Goal: Transaction & Acquisition: Subscribe to service/newsletter

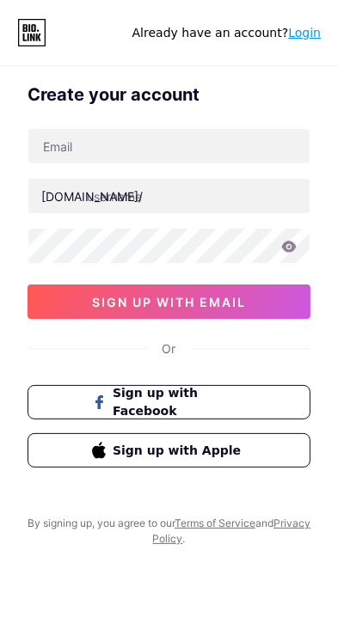
scroll to position [12, 0]
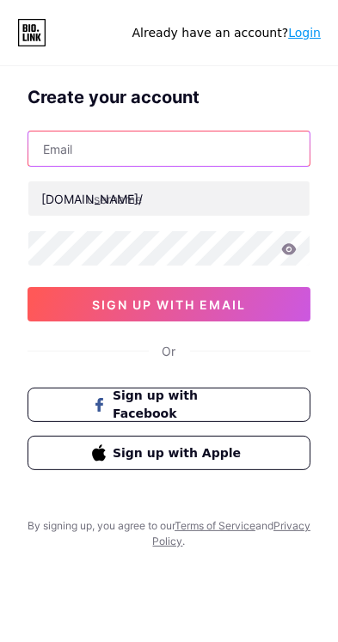
click at [100, 148] on input "text" at bounding box center [168, 149] width 281 height 34
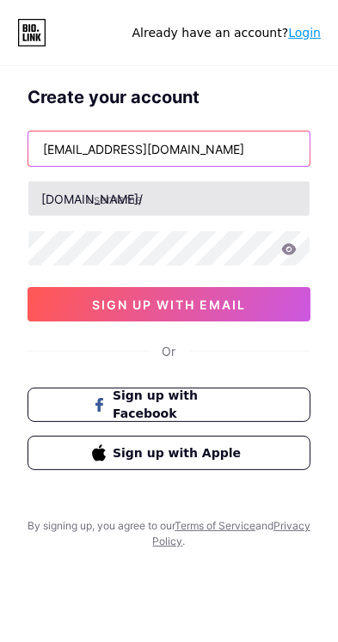
type input "[EMAIL_ADDRESS][DOMAIN_NAME]"
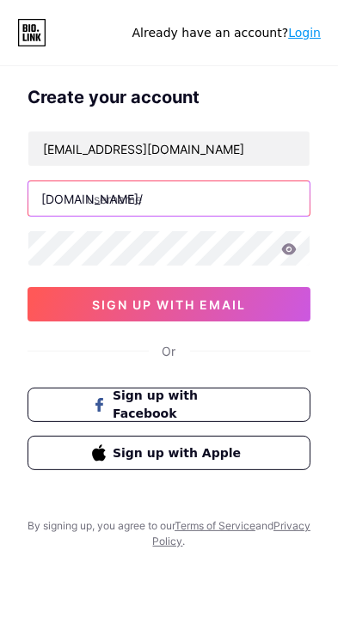
click at [123, 201] on input "text" at bounding box center [168, 198] width 281 height 34
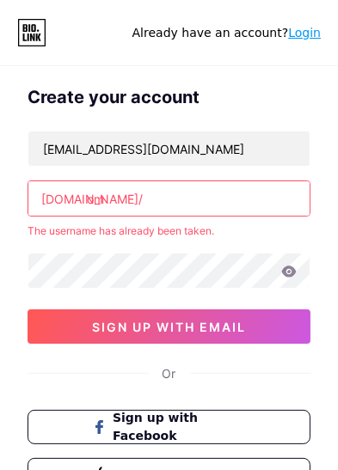
type input "o"
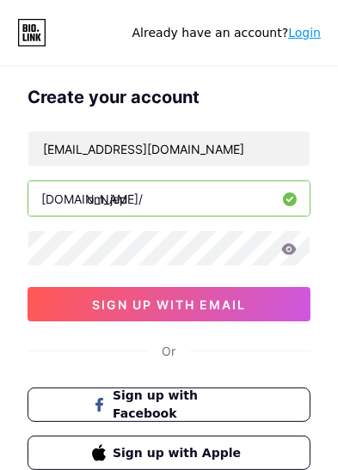
type input "om_jep"
click at [291, 248] on icon at bounding box center [288, 249] width 15 height 12
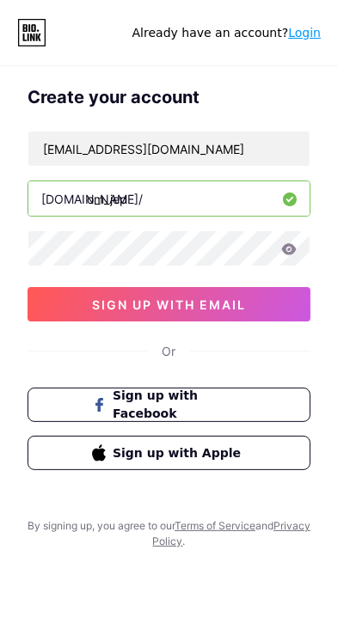
click at [290, 251] on icon at bounding box center [289, 248] width 15 height 11
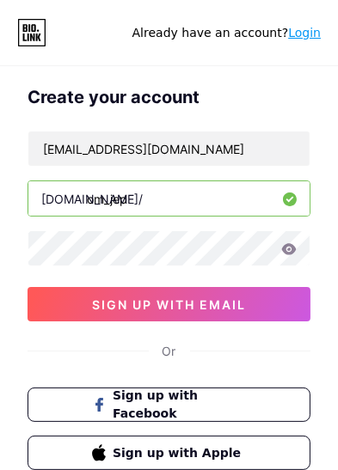
click at [293, 253] on icon at bounding box center [288, 249] width 15 height 12
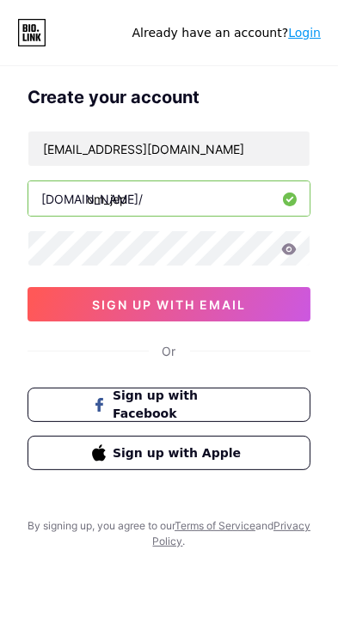
click at [292, 251] on icon at bounding box center [289, 248] width 15 height 11
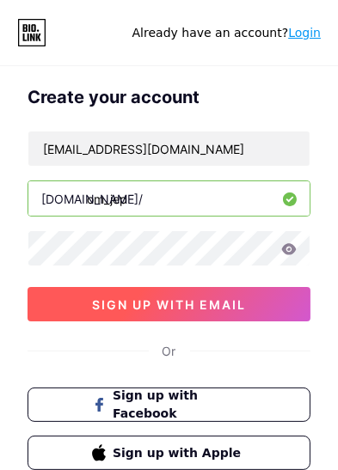
click at [283, 302] on button "sign up with email" at bounding box center [169, 304] width 283 height 34
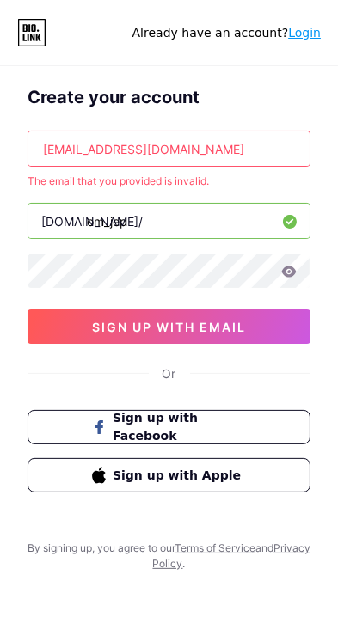
click at [126, 147] on input "[EMAIL_ADDRESS][DOMAIN_NAME]" at bounding box center [168, 149] width 281 height 34
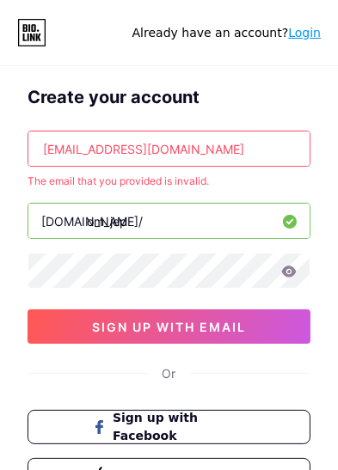
click at [168, 224] on input "om_jep" at bounding box center [168, 221] width 281 height 34
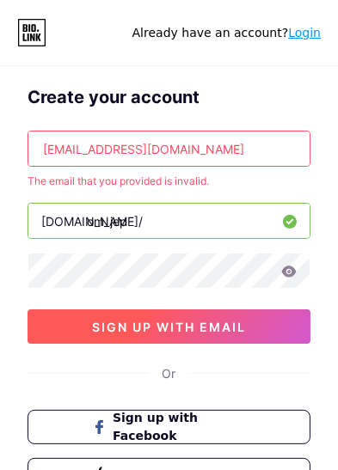
click at [262, 322] on button "sign up with email" at bounding box center [169, 327] width 283 height 34
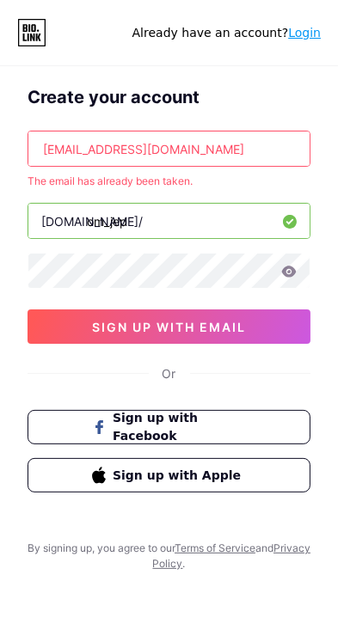
click at [200, 155] on input "[EMAIL_ADDRESS][DOMAIN_NAME]" at bounding box center [168, 149] width 281 height 34
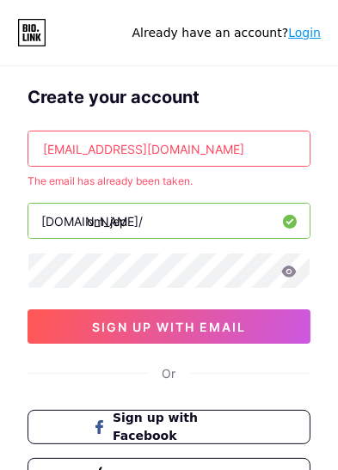
click at [109, 152] on input "[EMAIL_ADDRESS][DOMAIN_NAME]" at bounding box center [168, 149] width 281 height 34
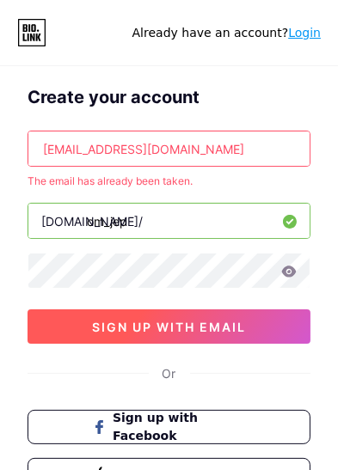
type input "[EMAIL_ADDRESS][DOMAIN_NAME]"
click at [267, 322] on button "sign up with email" at bounding box center [169, 327] width 283 height 34
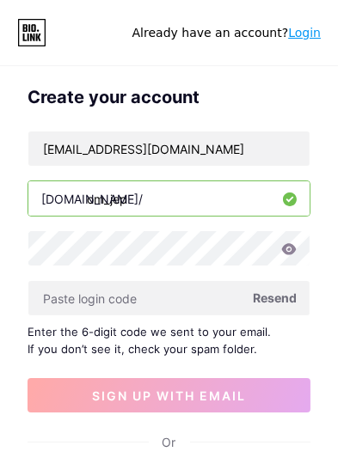
click at [290, 252] on icon at bounding box center [289, 248] width 15 height 11
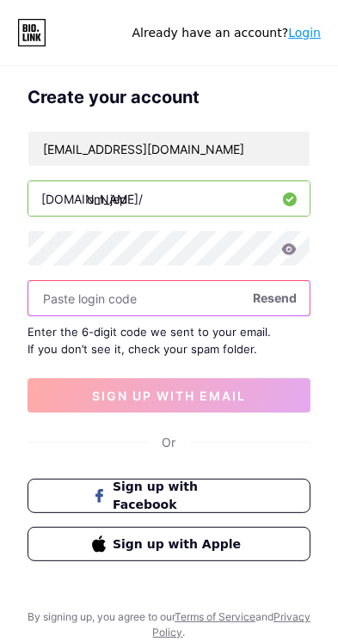
click at [230, 293] on input "text" at bounding box center [168, 298] width 281 height 34
click at [178, 303] on input "text" at bounding box center [168, 298] width 281 height 34
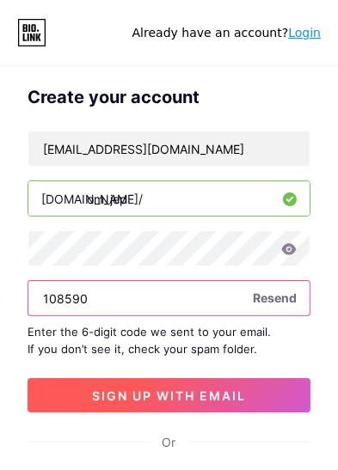
type input "108590"
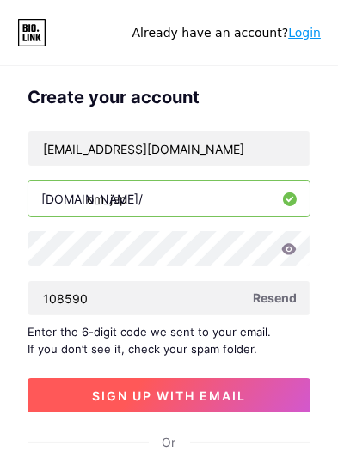
click at [270, 390] on button "sign up with email" at bounding box center [169, 395] width 283 height 34
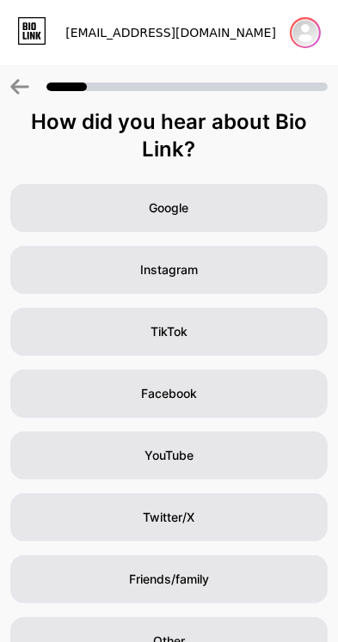
click at [299, 35] on img at bounding box center [306, 33] width 28 height 28
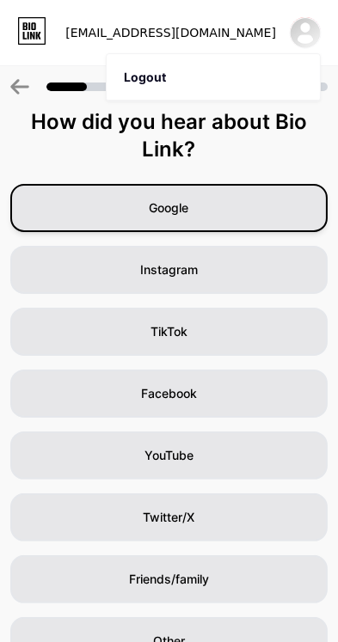
click at [301, 229] on div "Google" at bounding box center [168, 208] width 317 height 48
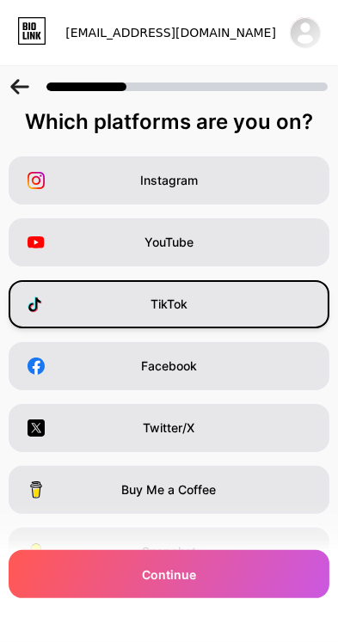
click at [280, 311] on div "TikTok" at bounding box center [169, 304] width 321 height 48
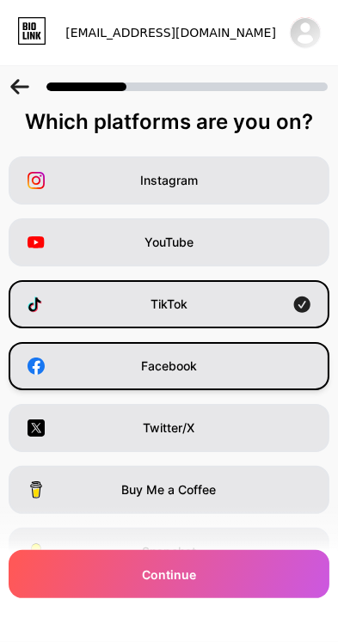
click at [273, 372] on div "Facebook" at bounding box center [169, 366] width 321 height 48
click at [22, 80] on icon at bounding box center [19, 86] width 19 height 15
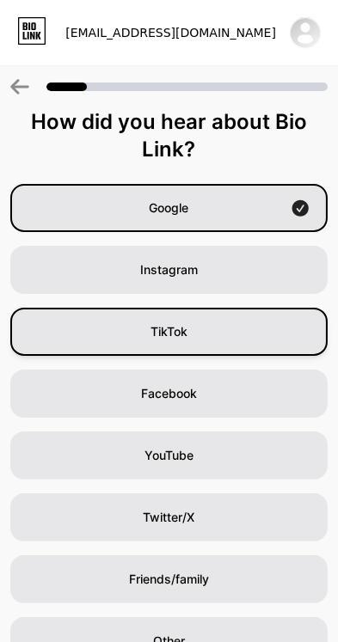
click at [240, 339] on div "TikTok" at bounding box center [168, 332] width 317 height 48
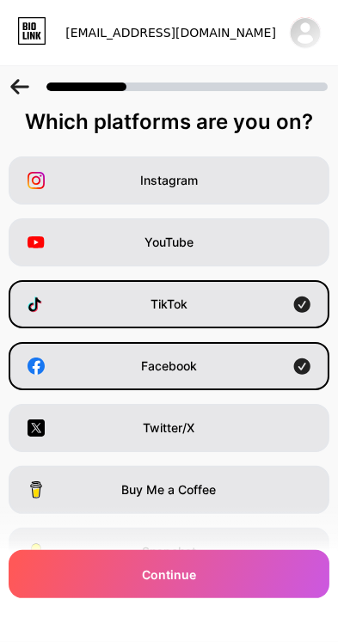
click at [24, 84] on icon at bounding box center [19, 86] width 19 height 15
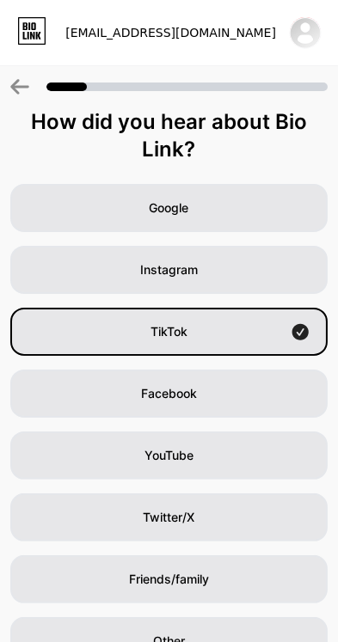
scroll to position [5, 0]
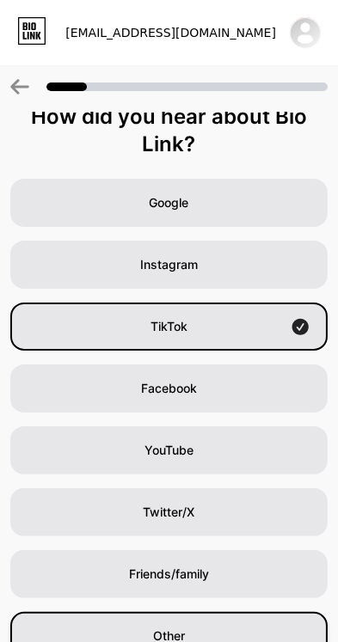
click at [219, 638] on div "Other" at bounding box center [168, 636] width 317 height 48
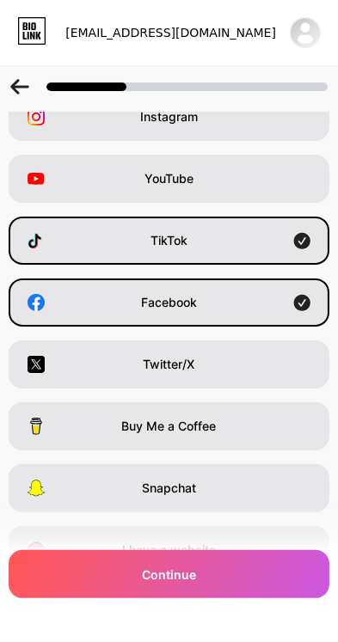
scroll to position [0, 0]
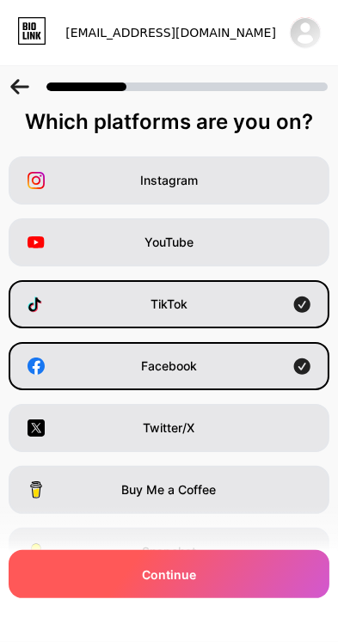
click at [235, 579] on div "Continue" at bounding box center [169, 574] width 321 height 48
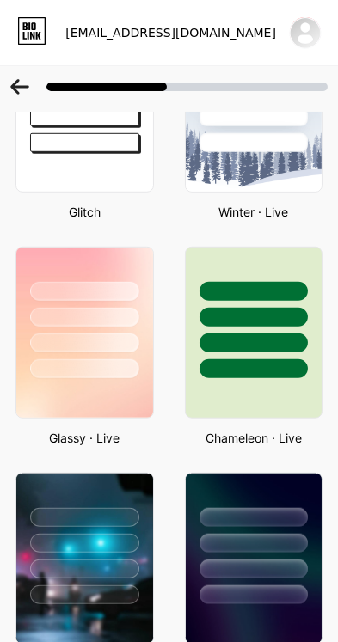
scroll to position [591, 0]
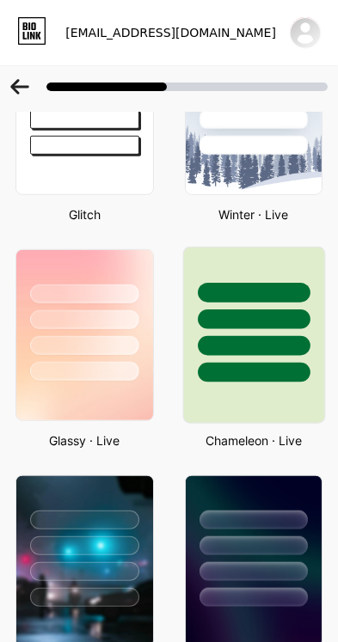
click at [262, 329] on div at bounding box center [253, 315] width 140 height 135
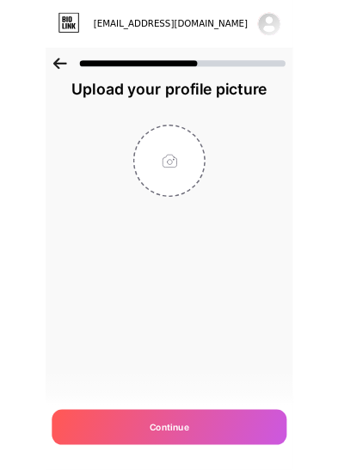
scroll to position [0, 0]
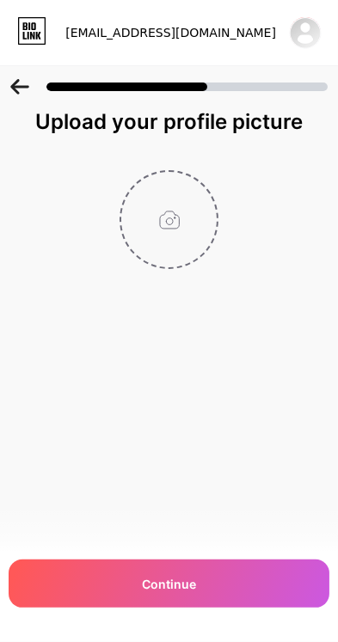
click at [190, 228] on input "file" at bounding box center [168, 219] width 95 height 95
type input "C:\fakepath\IMG_20250821_222932.jpg"
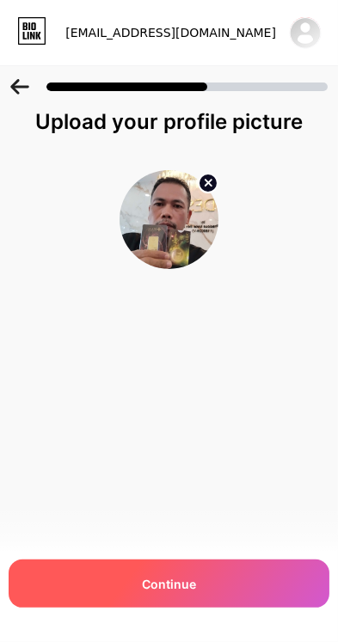
click at [222, 588] on div "Continue" at bounding box center [169, 584] width 321 height 48
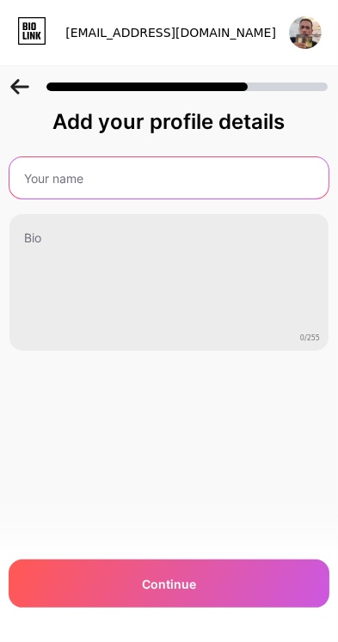
click at [220, 176] on input "text" at bounding box center [168, 177] width 319 height 41
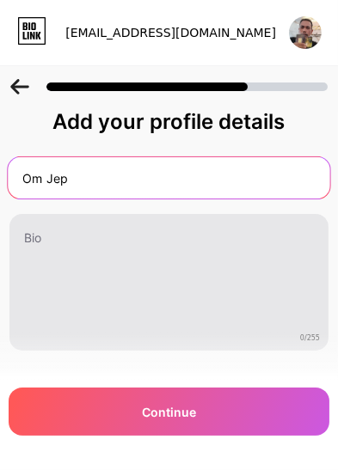
type input "Om Jep"
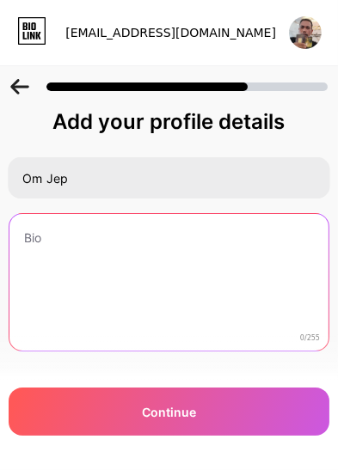
click at [65, 261] on textarea at bounding box center [168, 283] width 319 height 138
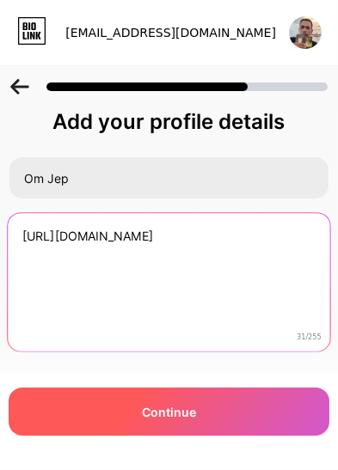
type textarea "[URL][DOMAIN_NAME]"
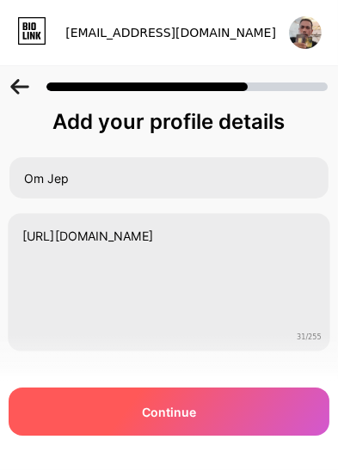
click at [276, 436] on div "Continue" at bounding box center [169, 412] width 321 height 48
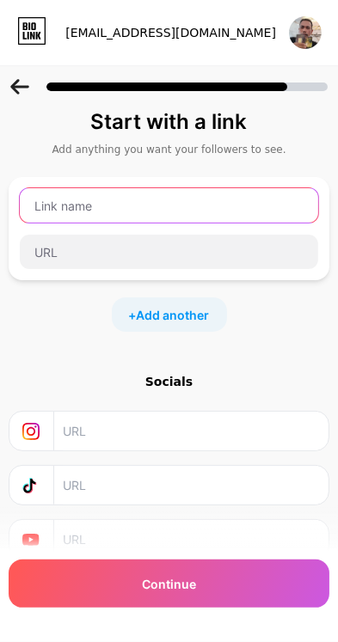
click at [271, 198] on input "text" at bounding box center [169, 205] width 298 height 34
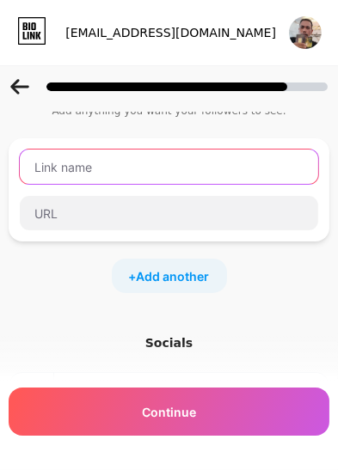
scroll to position [26, 0]
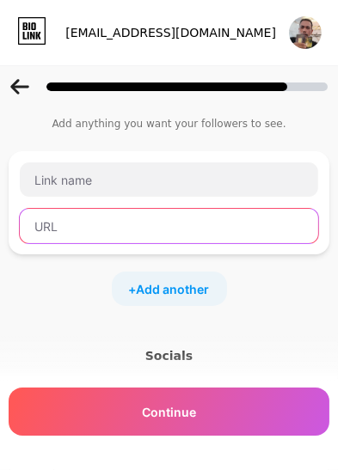
click at [290, 224] on input "text" at bounding box center [169, 226] width 298 height 34
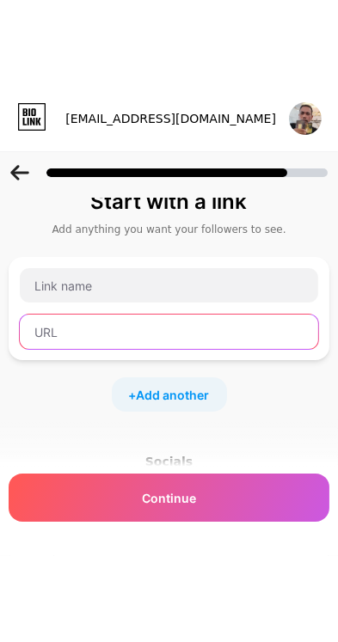
scroll to position [0, 0]
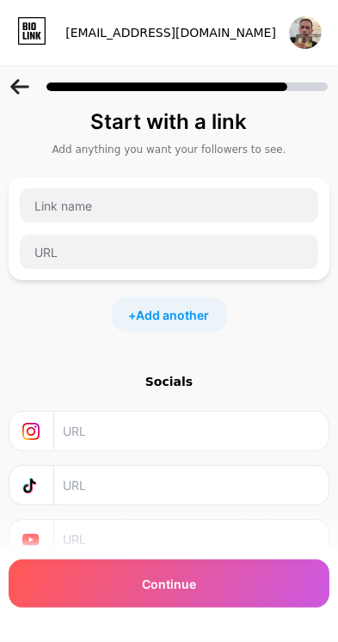
click at [27, 85] on icon at bounding box center [19, 86] width 18 height 15
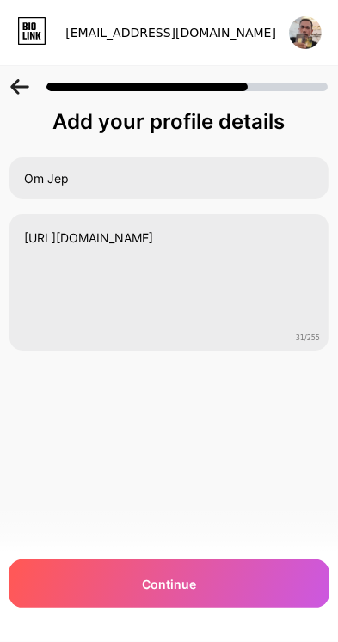
click at [19, 83] on icon at bounding box center [19, 86] width 19 height 15
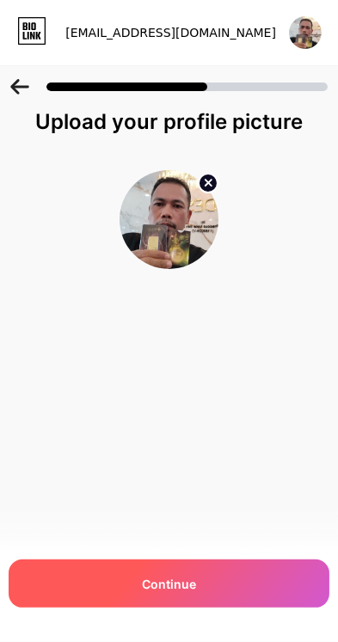
click at [216, 608] on div "Continue" at bounding box center [169, 584] width 321 height 48
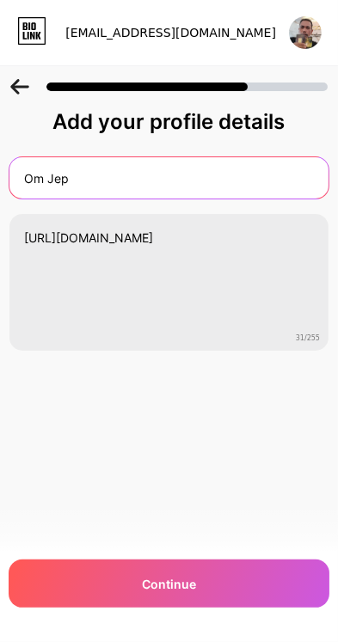
click at [258, 180] on input "Om Jep" at bounding box center [168, 177] width 319 height 41
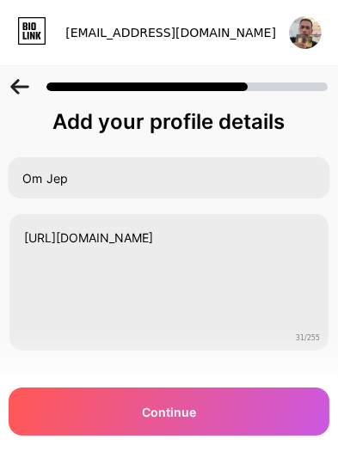
click at [310, 33] on img at bounding box center [305, 32] width 33 height 33
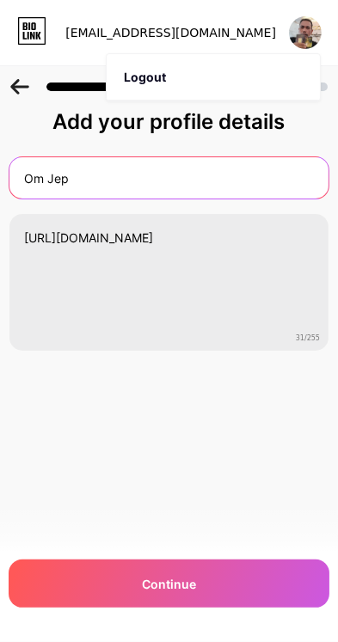
click at [286, 182] on input "Om Jep" at bounding box center [168, 177] width 319 height 41
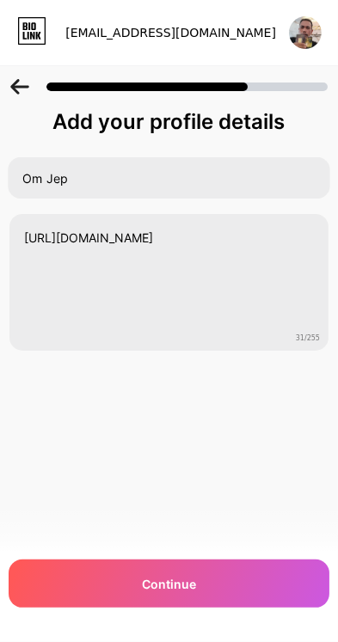
click at [24, 87] on icon at bounding box center [19, 86] width 18 height 15
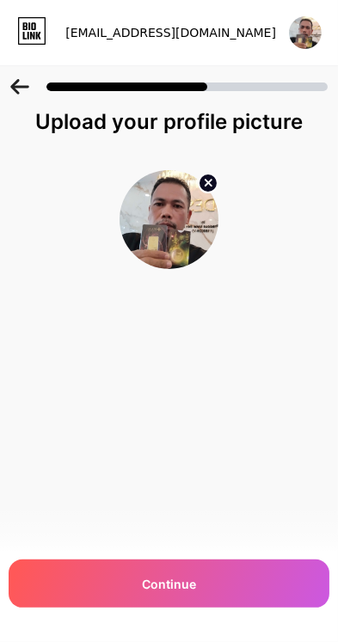
click at [22, 90] on icon at bounding box center [19, 86] width 19 height 15
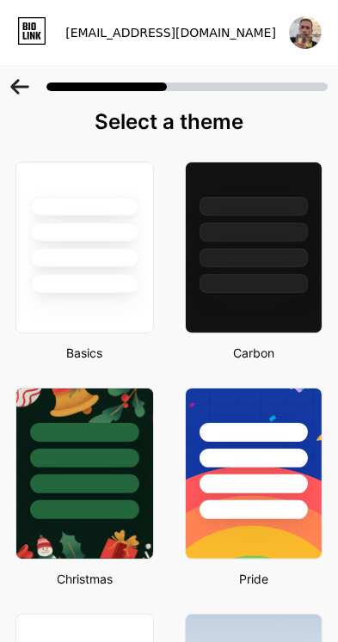
click at [24, 86] on icon at bounding box center [19, 86] width 18 height 15
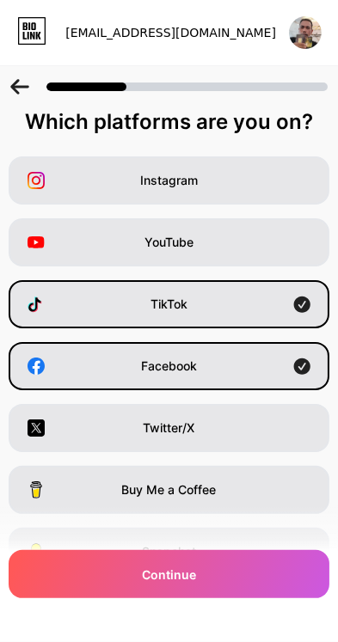
click at [22, 93] on icon at bounding box center [19, 86] width 19 height 15
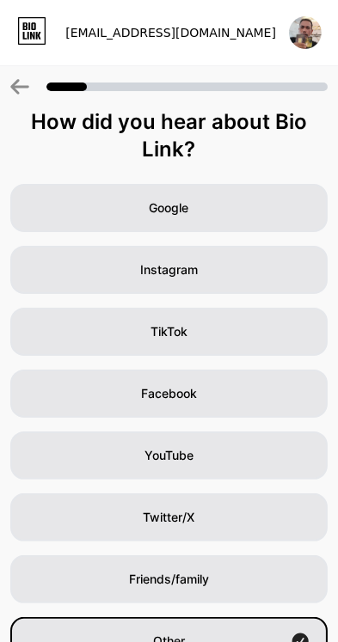
click at [22, 90] on icon at bounding box center [19, 86] width 19 height 15
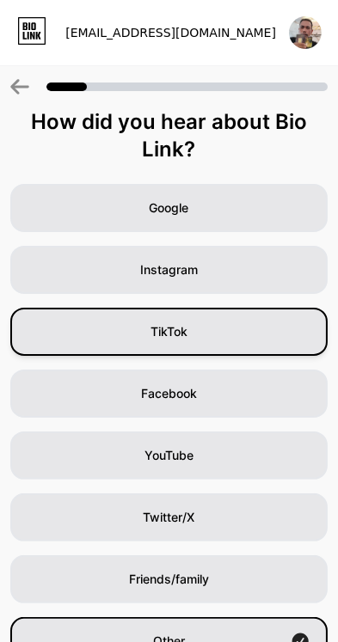
click at [259, 336] on div "TikTok" at bounding box center [168, 332] width 317 height 48
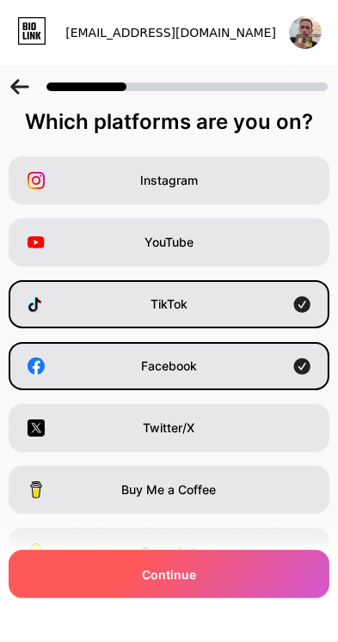
click at [230, 599] on div "Continue" at bounding box center [169, 574] width 321 height 48
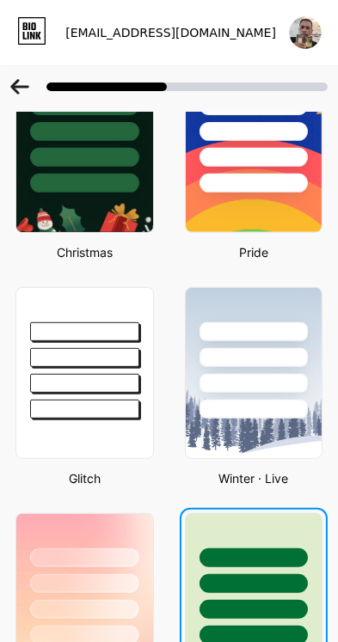
scroll to position [328, 0]
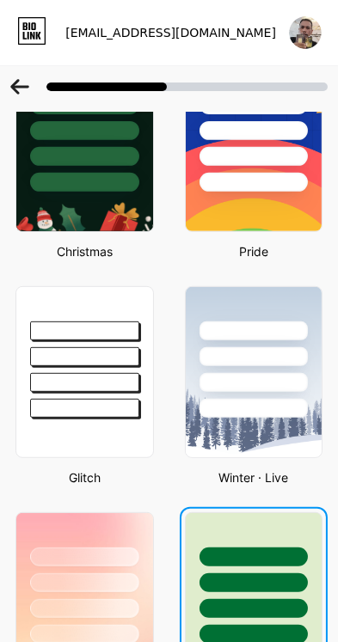
click at [262, 567] on div at bounding box center [254, 578] width 137 height 131
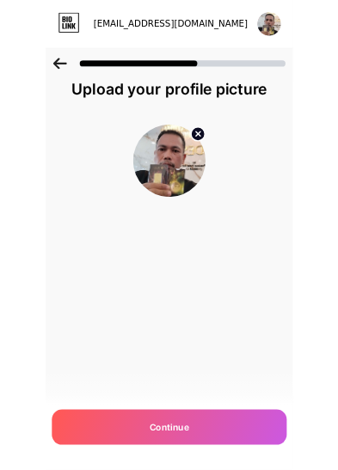
scroll to position [0, 0]
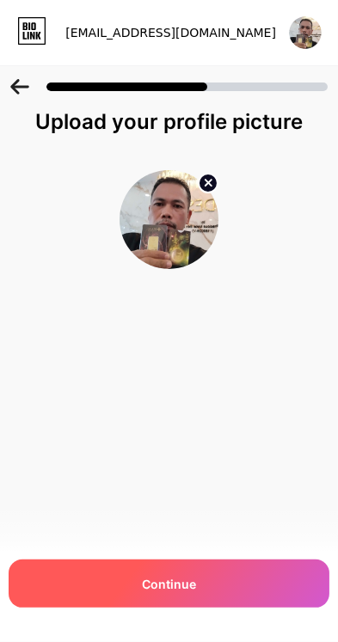
click at [241, 608] on div "Continue" at bounding box center [169, 584] width 321 height 48
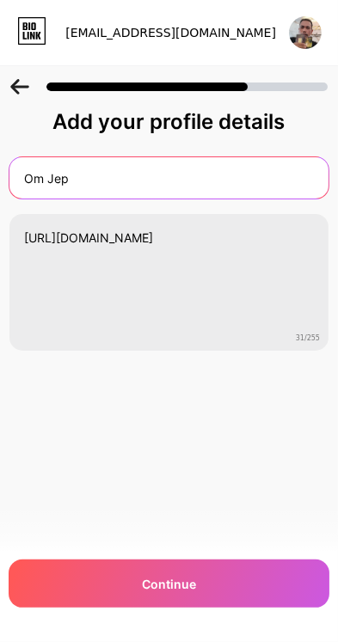
click at [237, 179] on input "Om Jep" at bounding box center [168, 177] width 319 height 41
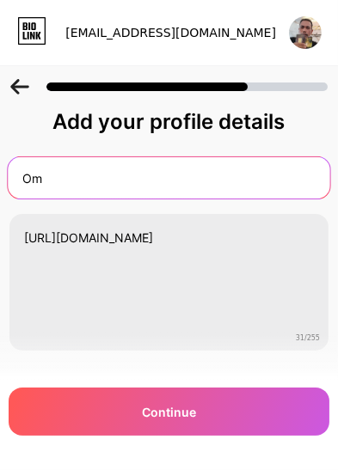
type input "O"
type input "Om Jep"
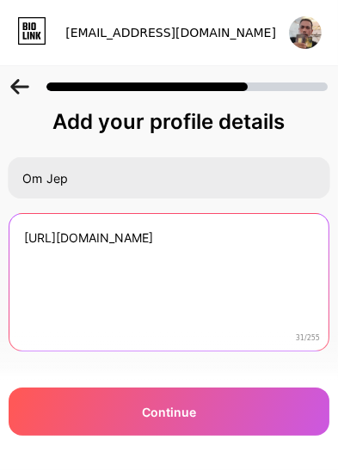
click at [283, 235] on textarea "[URL][DOMAIN_NAME]" at bounding box center [168, 283] width 319 height 138
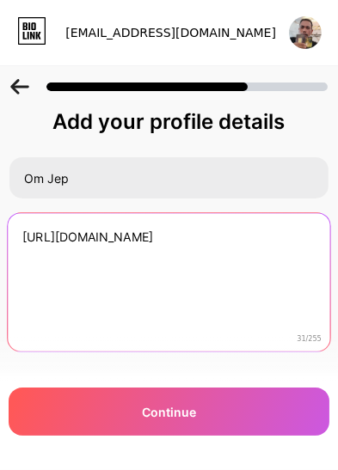
scroll to position [1, 0]
type textarea "h"
type textarea "T"
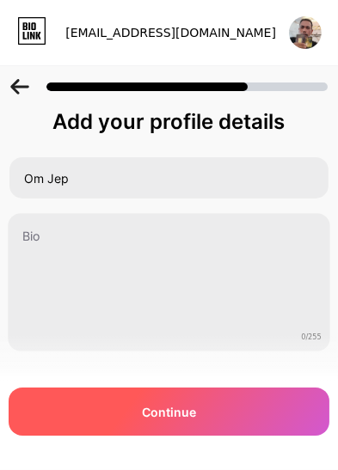
click at [283, 436] on div "Continue" at bounding box center [169, 412] width 321 height 48
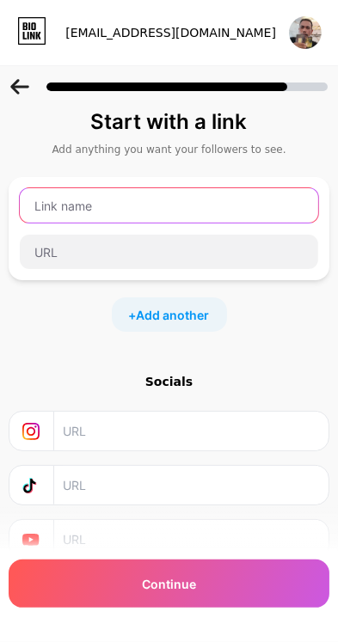
click at [83, 209] on input "text" at bounding box center [169, 205] width 298 height 34
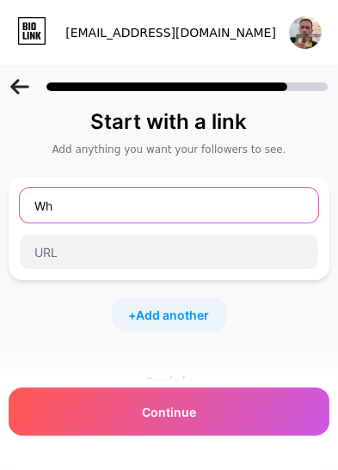
type input "W"
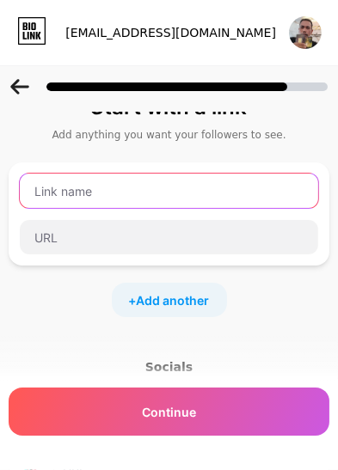
scroll to position [0, 0]
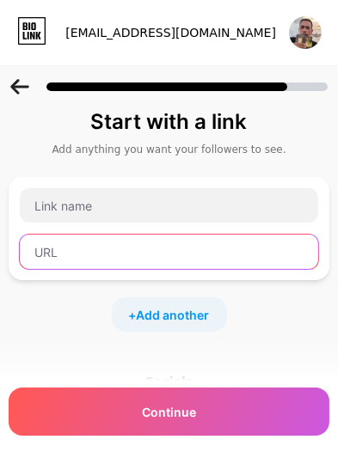
click at [58, 251] on input "text" at bounding box center [169, 252] width 298 height 34
type input "W"
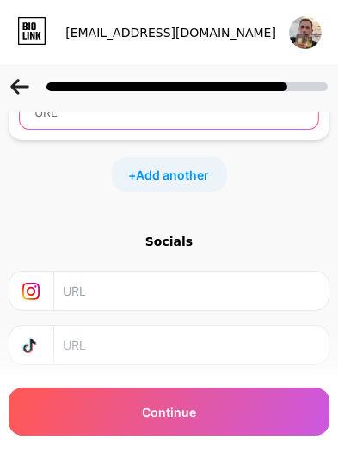
scroll to position [144, 0]
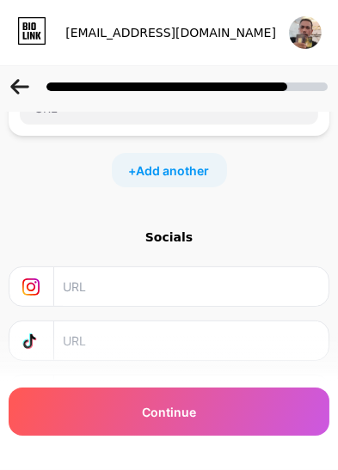
click at [81, 345] on input "text" at bounding box center [190, 341] width 255 height 39
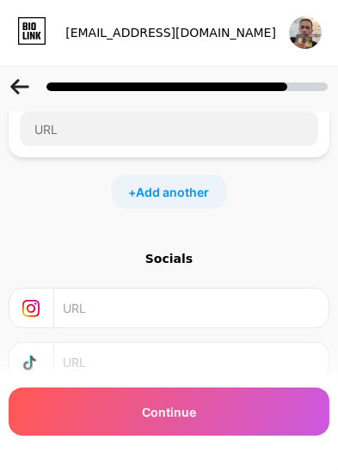
scroll to position [126, 0]
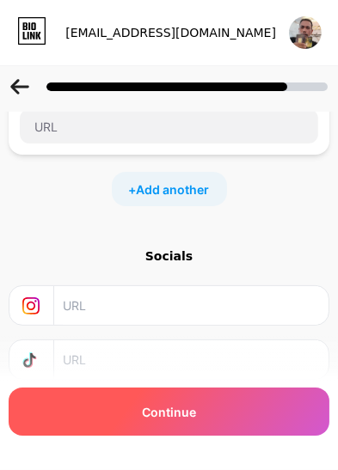
click at [251, 436] on div "Continue" at bounding box center [169, 412] width 321 height 48
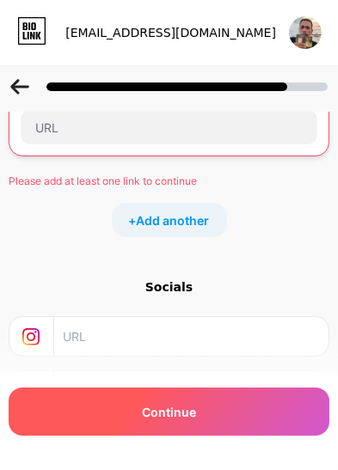
scroll to position [15, 0]
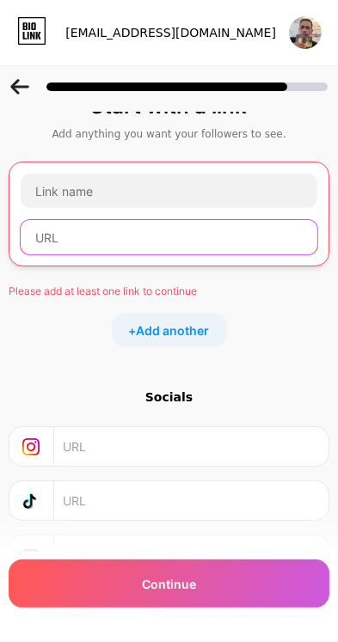
click at [215, 240] on input "text" at bounding box center [169, 237] width 297 height 34
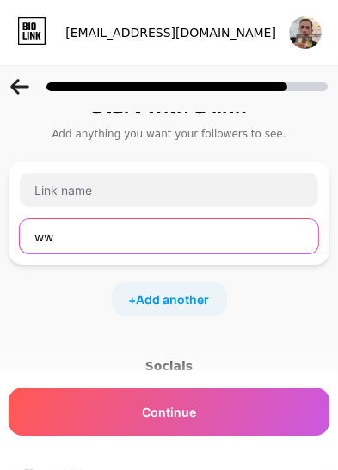
type input "w"
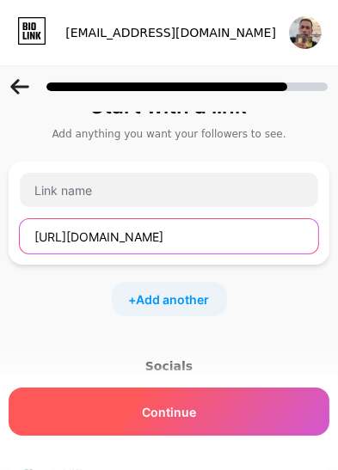
type input "[URL][DOMAIN_NAME]"
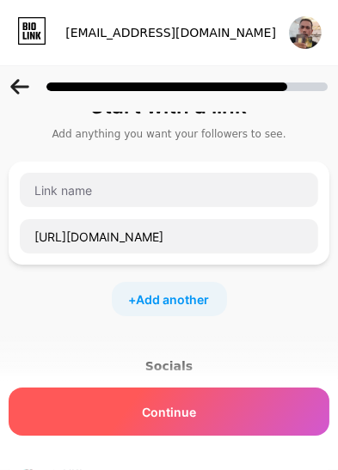
click at [255, 436] on div "Continue" at bounding box center [169, 412] width 321 height 48
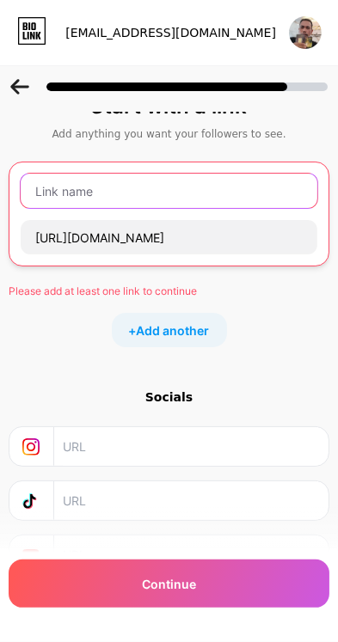
click at [249, 185] on input "text" at bounding box center [169, 191] width 297 height 34
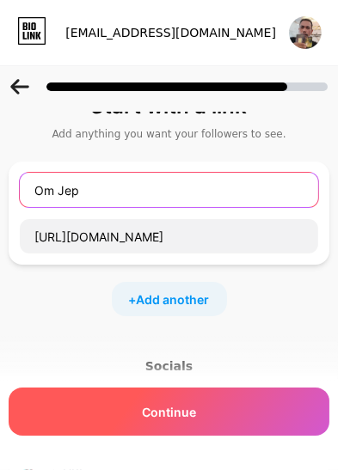
type input "Om Jep"
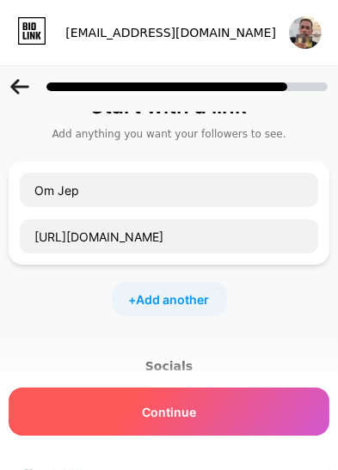
click at [261, 436] on div "Continue" at bounding box center [169, 412] width 321 height 48
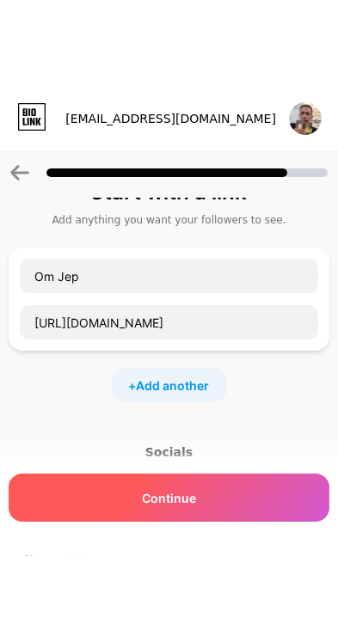
scroll to position [0, 0]
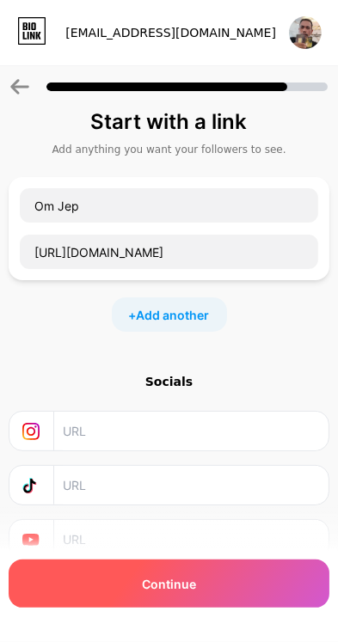
click at [222, 608] on div "Continue" at bounding box center [169, 584] width 321 height 48
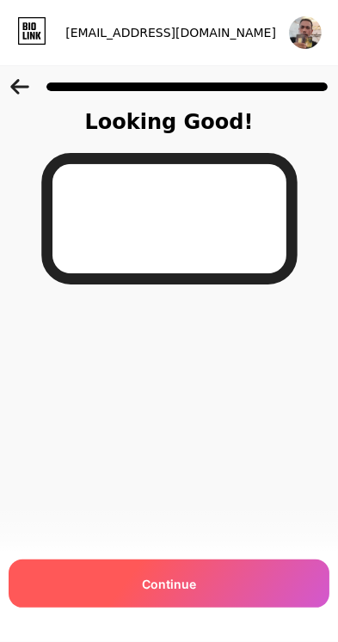
click at [224, 608] on div "Continue" at bounding box center [169, 584] width 321 height 48
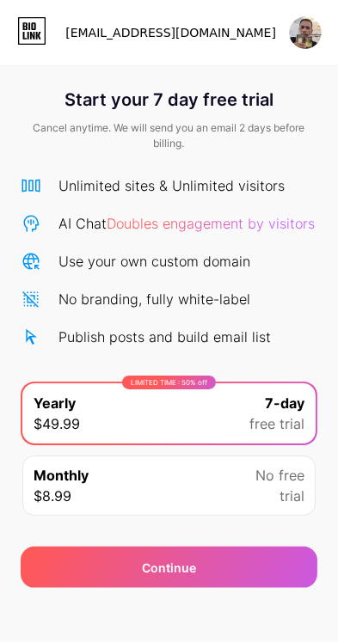
click at [238, 298] on div "No branding, fully white-label" at bounding box center [154, 299] width 192 height 21
click at [225, 299] on div "No branding, fully white-label" at bounding box center [154, 299] width 192 height 21
click at [241, 261] on div "Use your own custom domain" at bounding box center [154, 261] width 192 height 21
click at [268, 224] on span "Doubles engagement by visitors" at bounding box center [211, 223] width 208 height 17
click at [251, 182] on div "Unlimited sites & Unlimited visitors" at bounding box center [171, 185] width 226 height 21
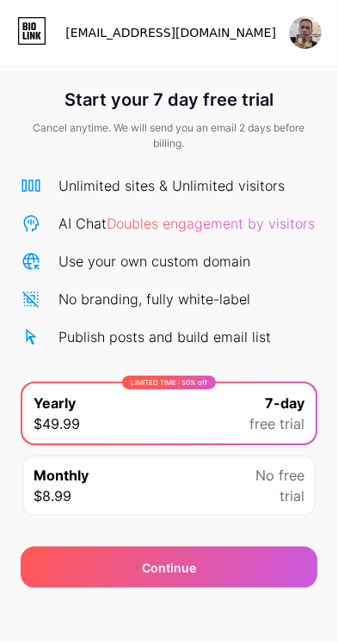
click at [26, 35] on icon at bounding box center [31, 31] width 29 height 28
click at [307, 31] on img at bounding box center [305, 32] width 33 height 33
click at [26, 25] on icon at bounding box center [25, 26] width 4 height 8
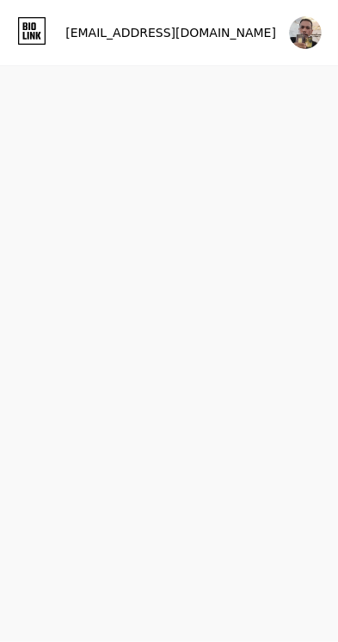
click at [221, 33] on div "[EMAIL_ADDRESS][DOMAIN_NAME]" at bounding box center [170, 33] width 211 height 18
